Goal: Navigation & Orientation: Find specific page/section

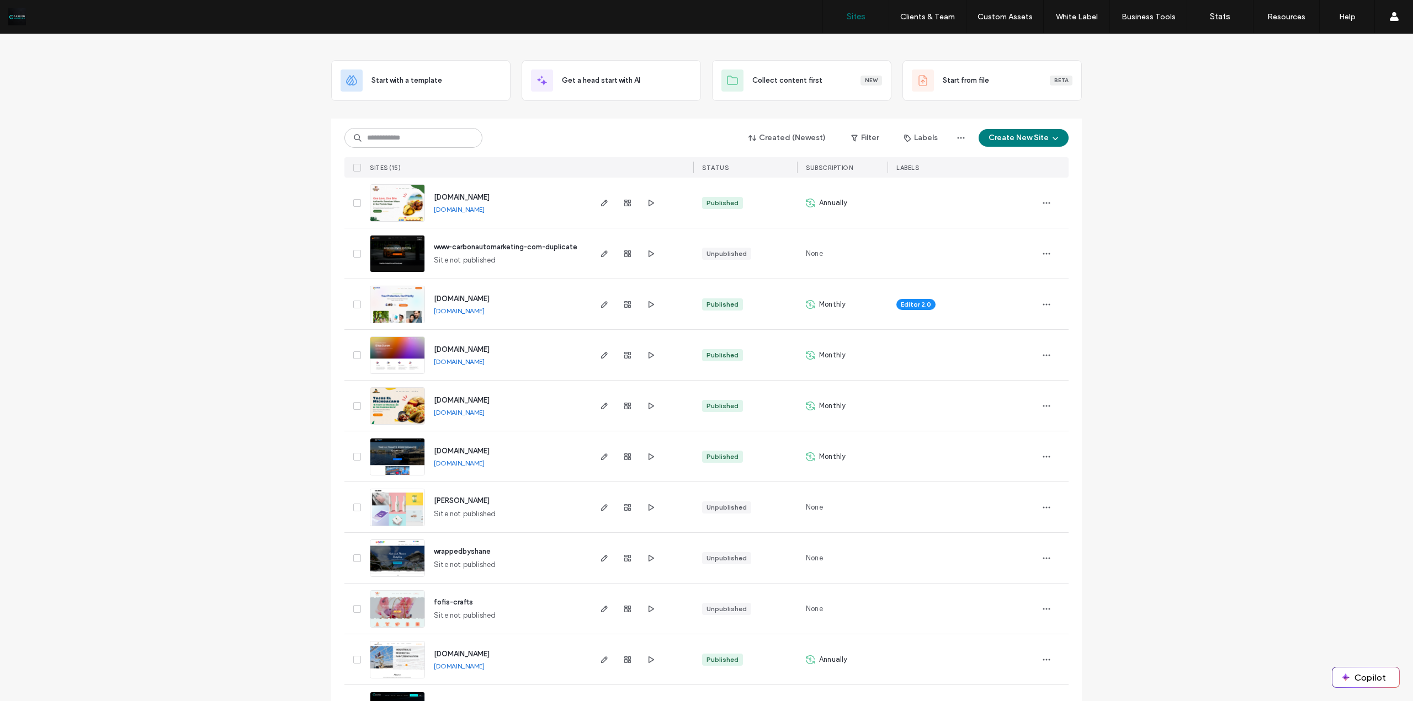
scroll to position [14, 0]
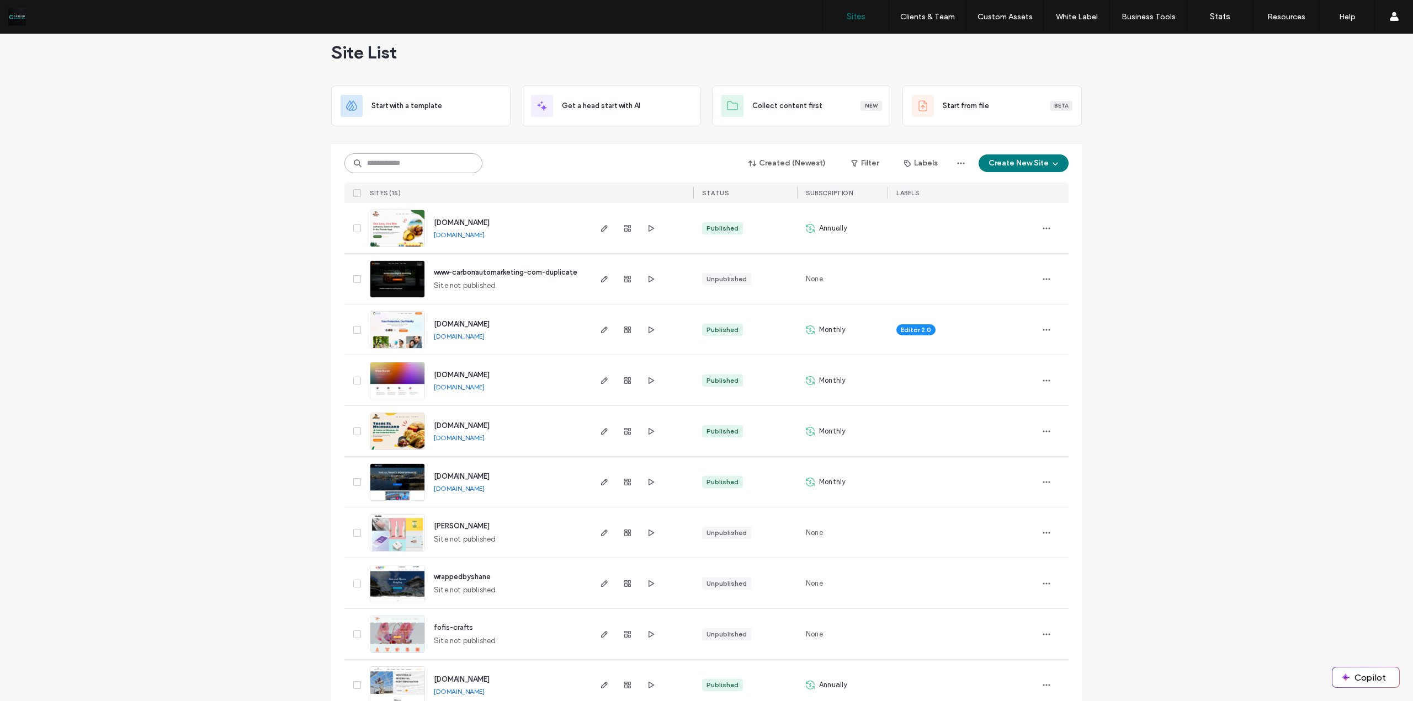
click at [424, 164] on input at bounding box center [413, 163] width 138 height 20
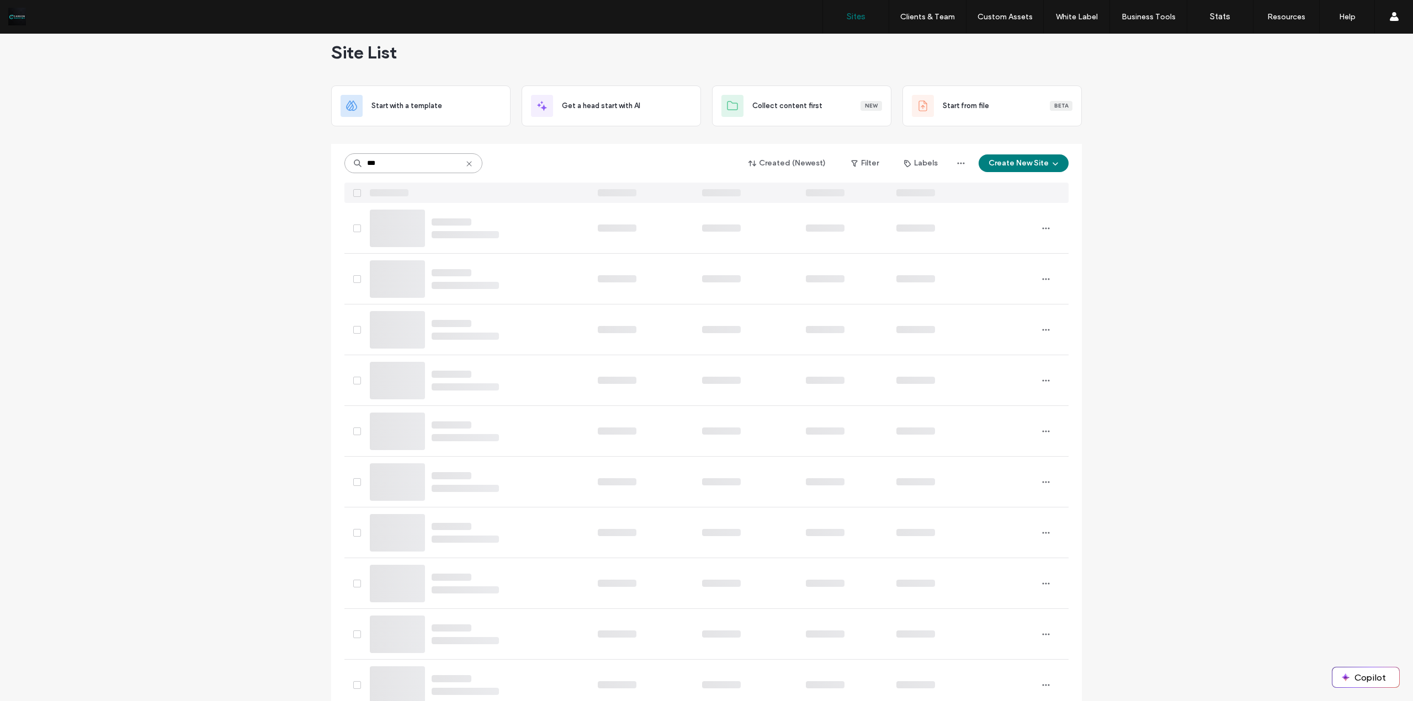
scroll to position [0, 0]
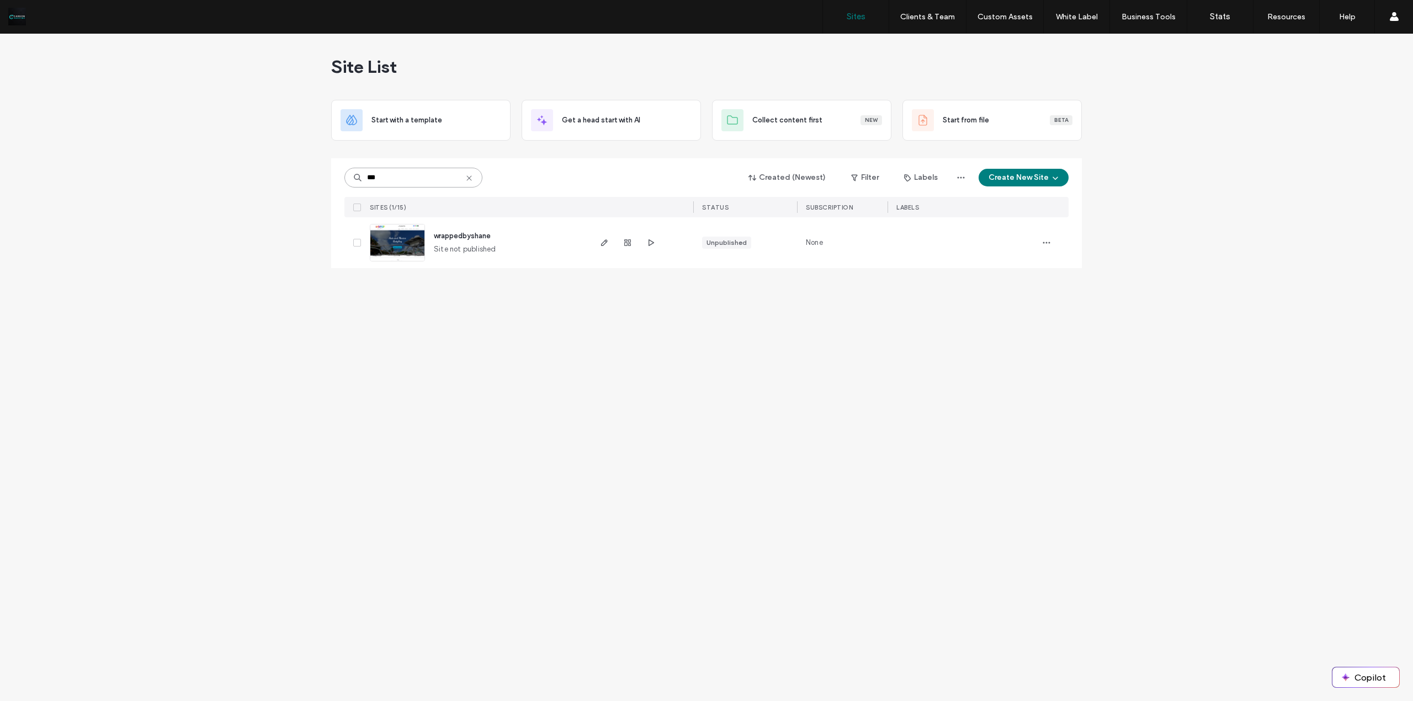
type input "***"
click at [470, 241] on div "wrappedbyshane" at bounding box center [462, 236] width 57 height 11
click at [470, 239] on span "wrappedbyshane" at bounding box center [462, 236] width 57 height 8
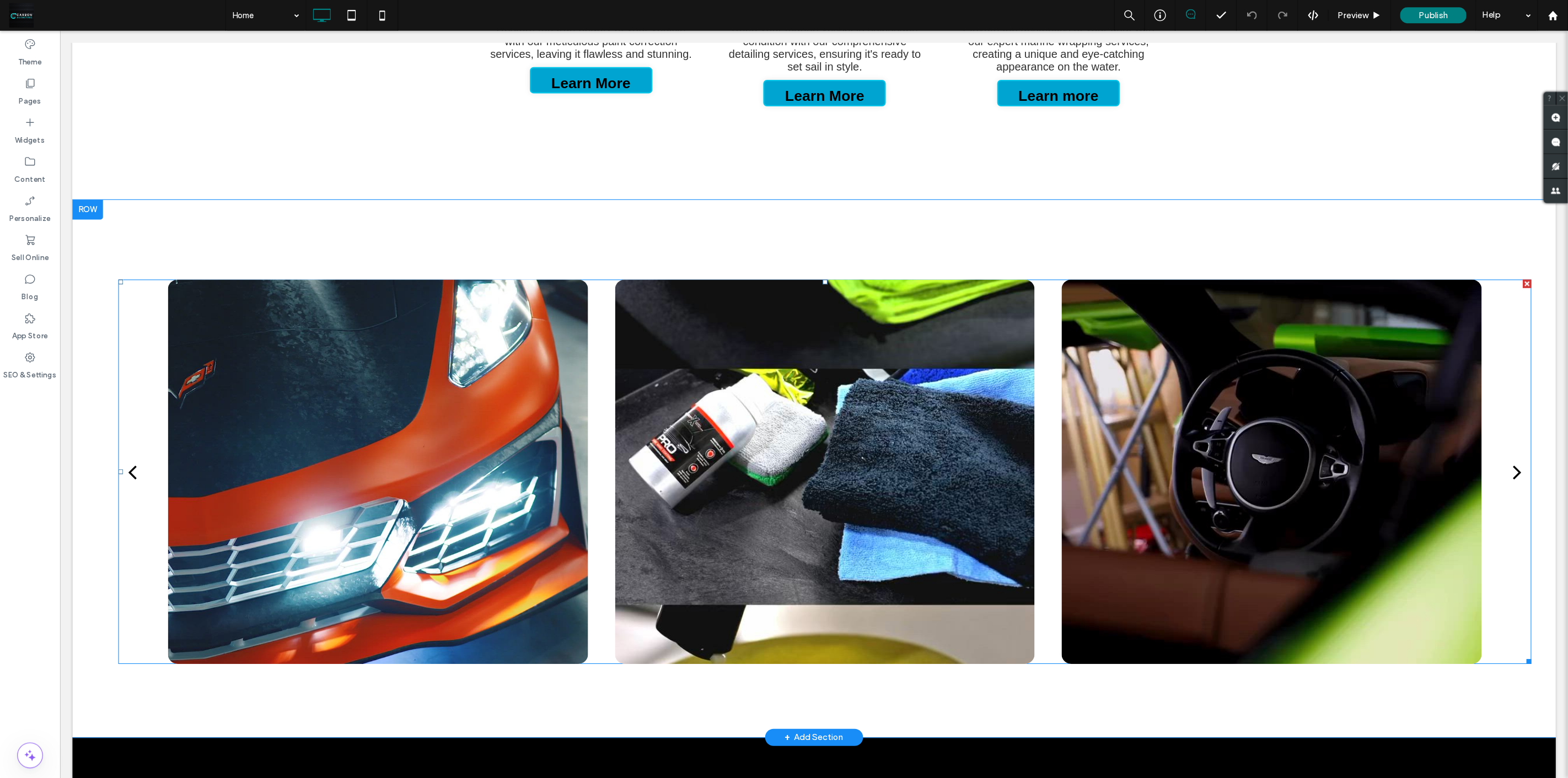
scroll to position [1984, 0]
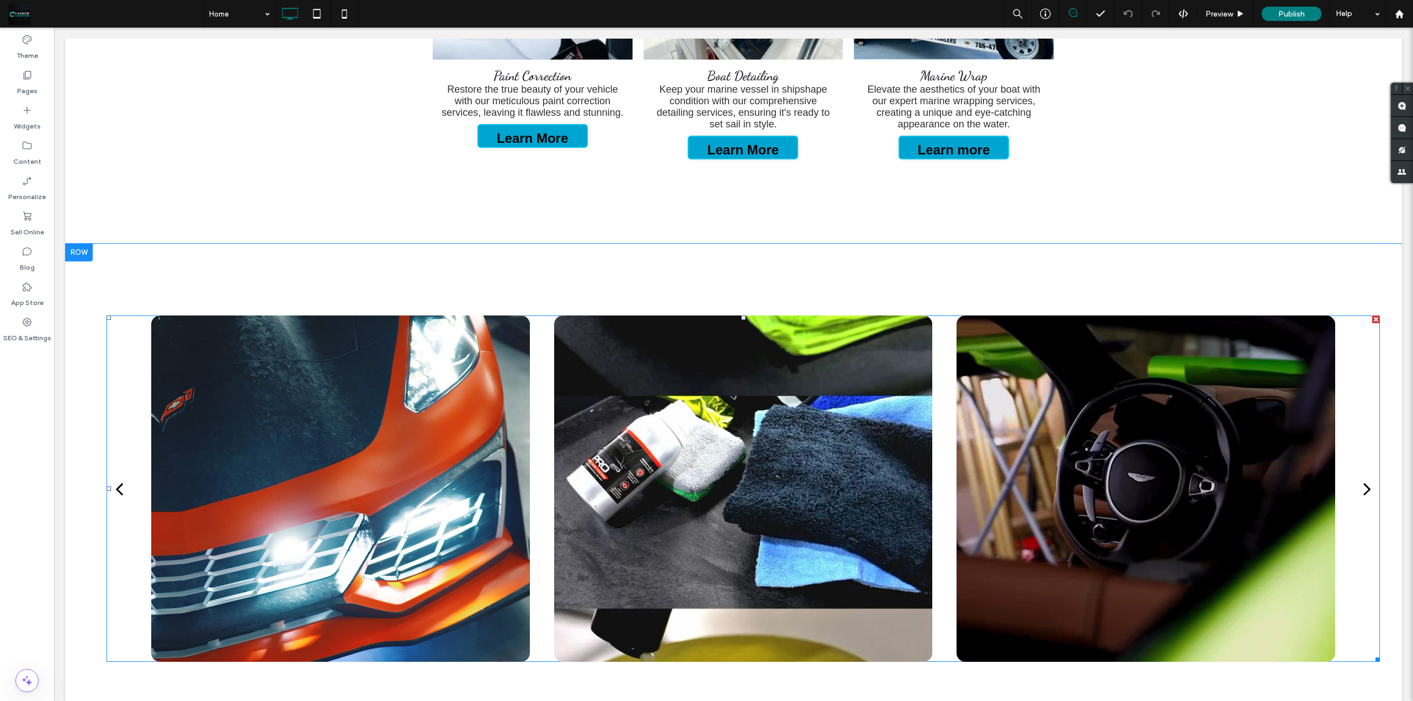
click at [331, 441] on div at bounding box center [340, 489] width 379 height 347
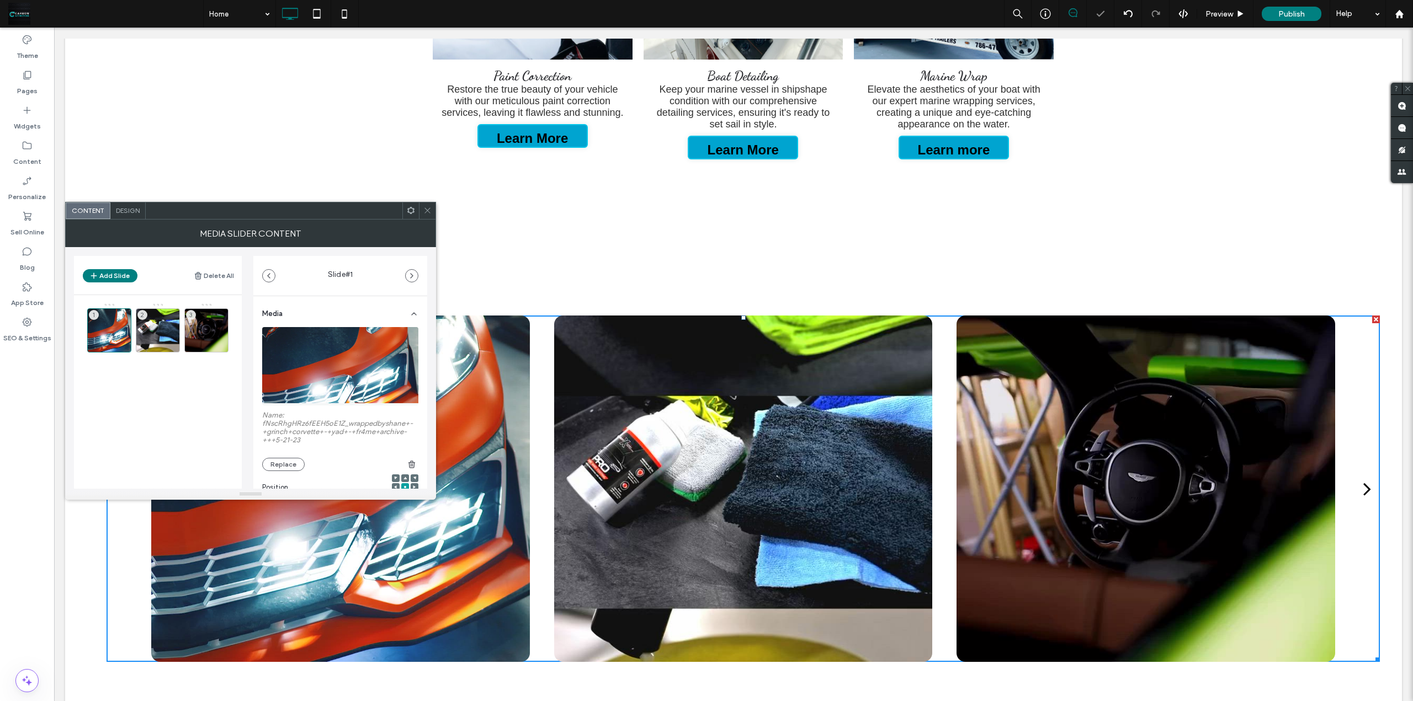
click at [428, 218] on span at bounding box center [427, 211] width 8 height 17
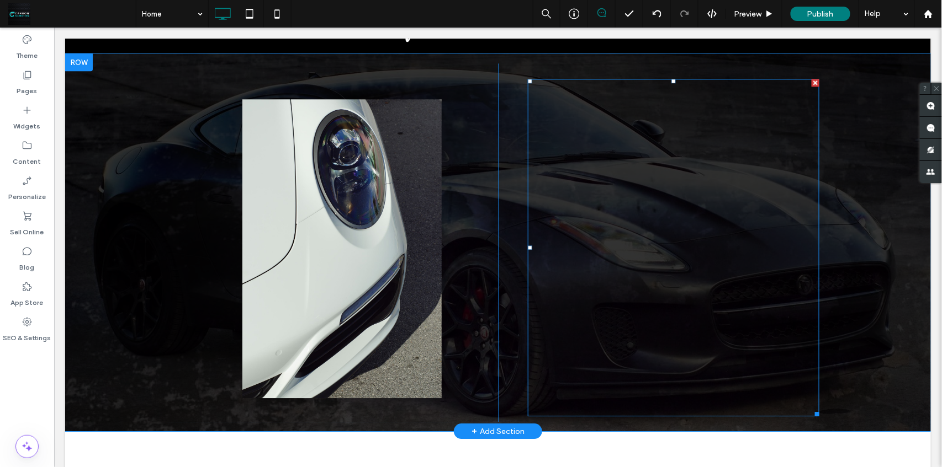
scroll to position [965, 0]
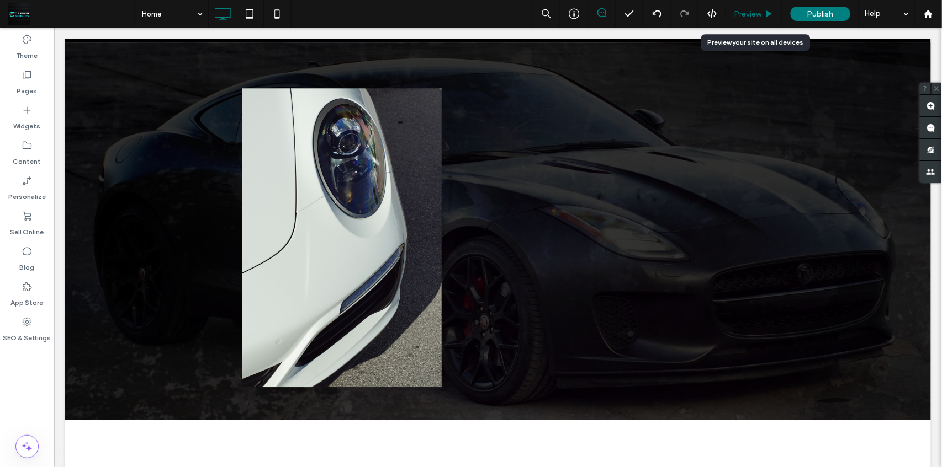
click at [748, 13] on span "Preview" at bounding box center [748, 13] width 28 height 9
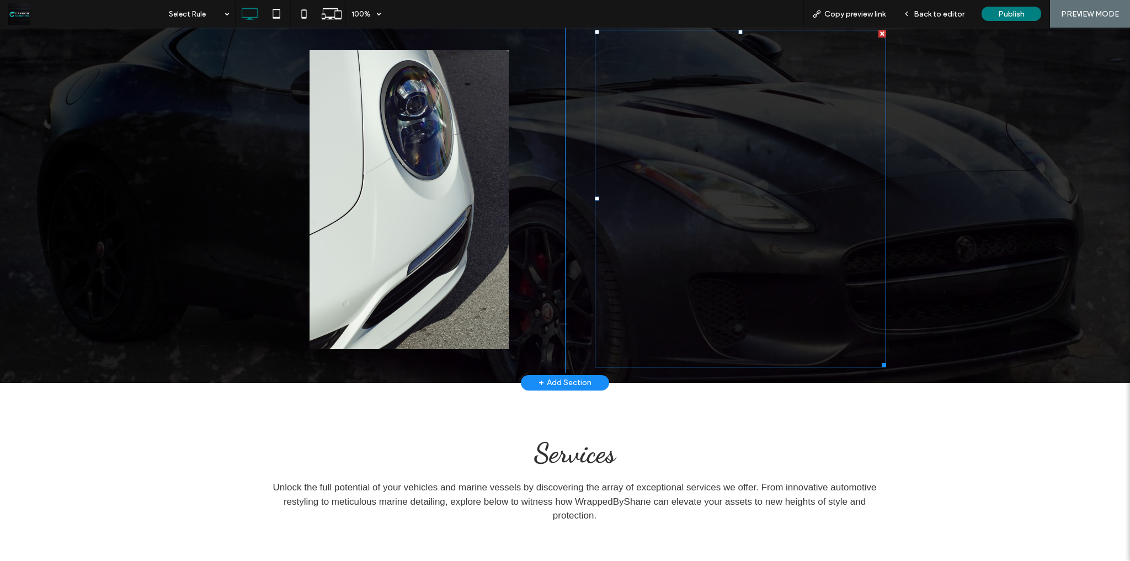
scroll to position [1006, 0]
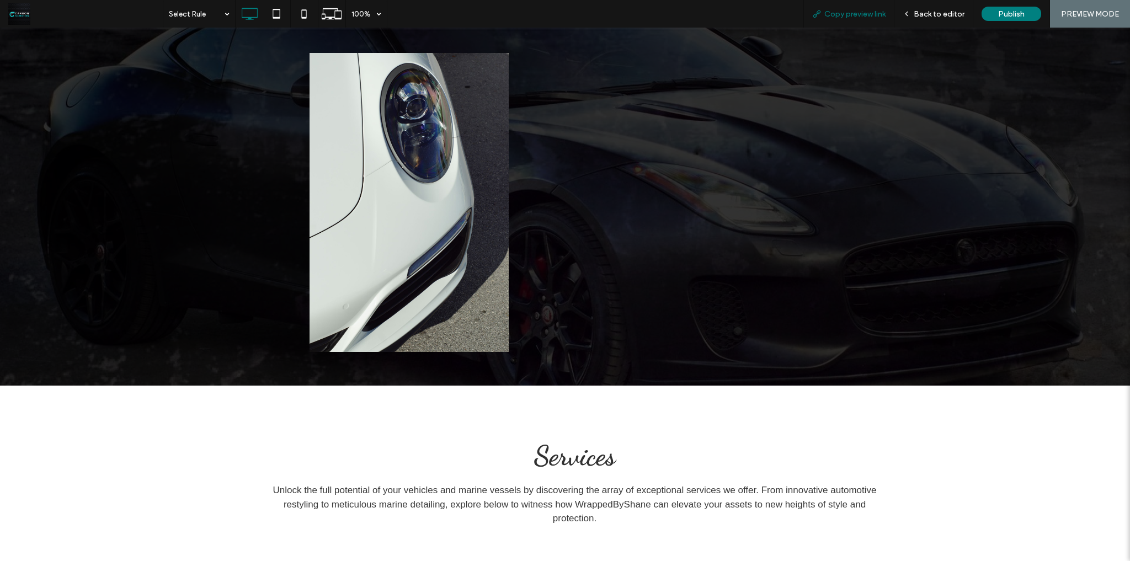
click at [855, 20] on div "Copy preview link" at bounding box center [849, 14] width 91 height 28
click at [844, 17] on span "Copy preview link" at bounding box center [855, 13] width 61 height 9
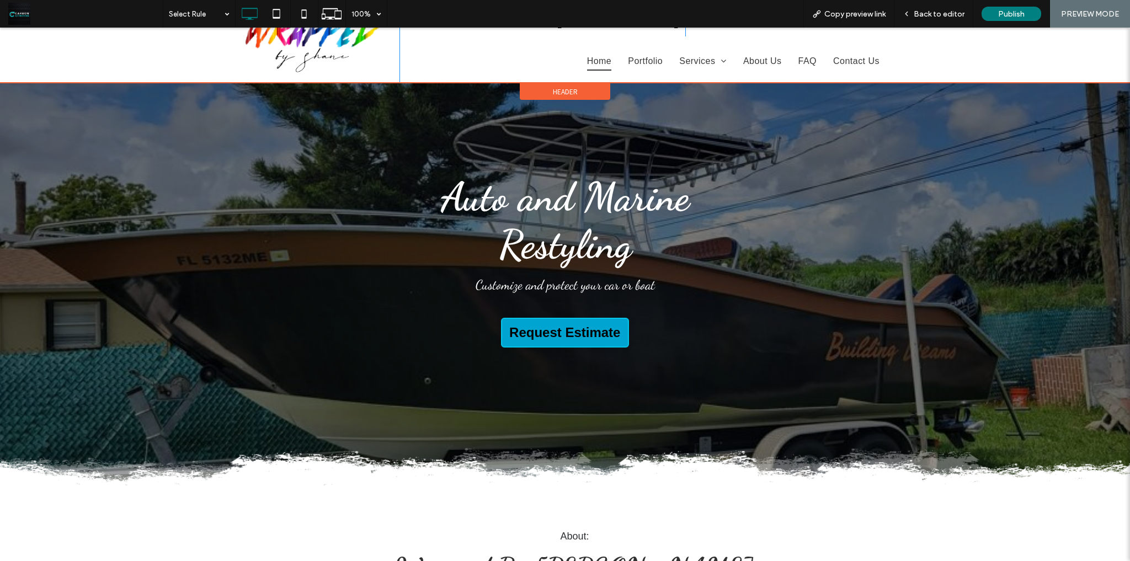
scroll to position [0, 0]
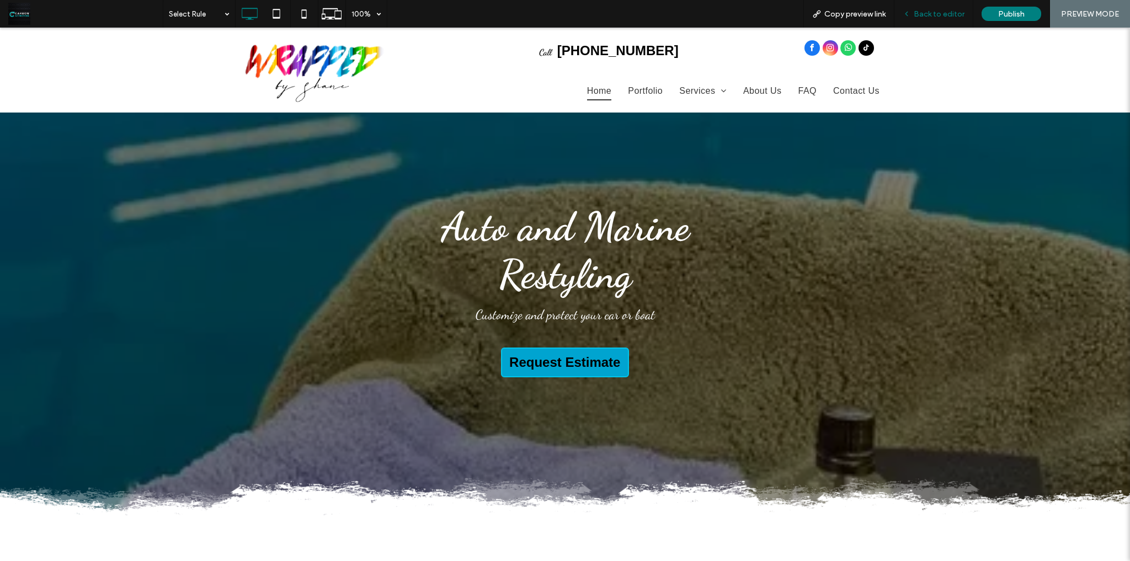
click at [949, 17] on span "Back to editor" at bounding box center [939, 13] width 51 height 9
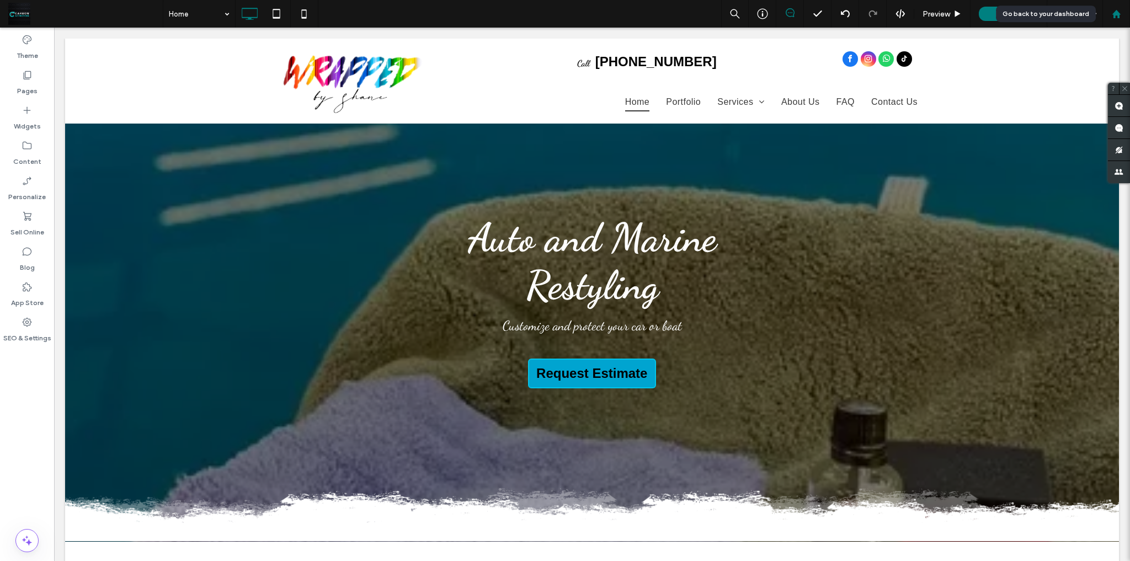
click at [1117, 18] on icon at bounding box center [1116, 13] width 9 height 9
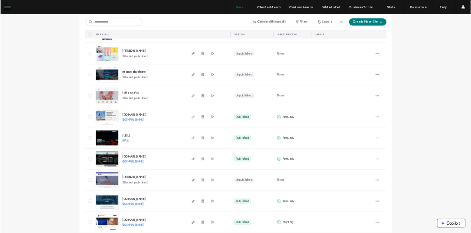
scroll to position [430, 0]
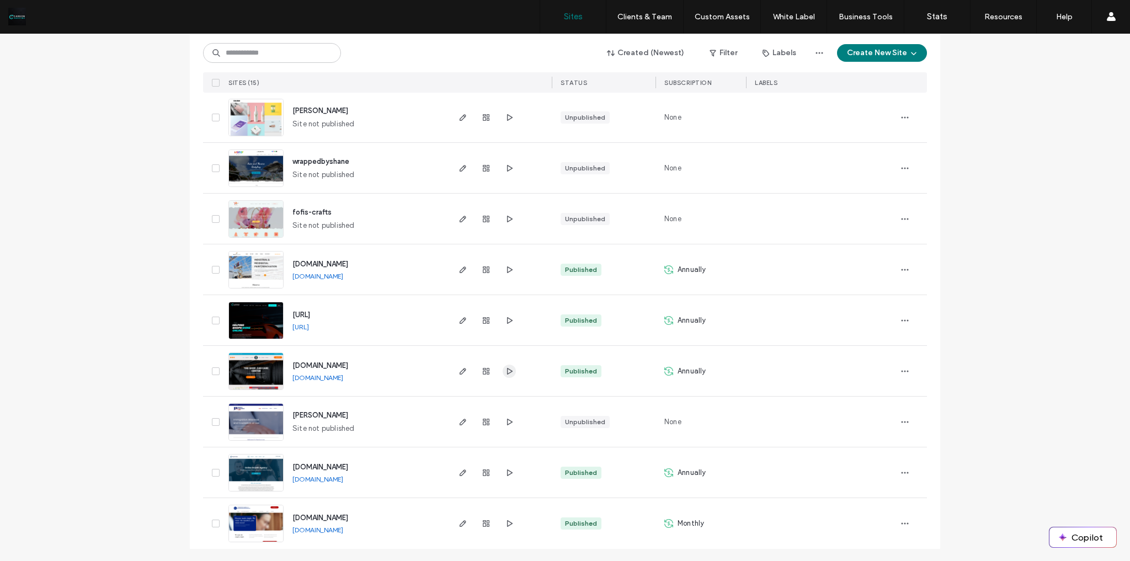
click at [505, 370] on icon "button" at bounding box center [509, 371] width 9 height 9
click at [122, 255] on div "Site List Start with a template Get a head start with AI Collect content first …" at bounding box center [565, 83] width 1130 height 959
